Goal: Transaction & Acquisition: Purchase product/service

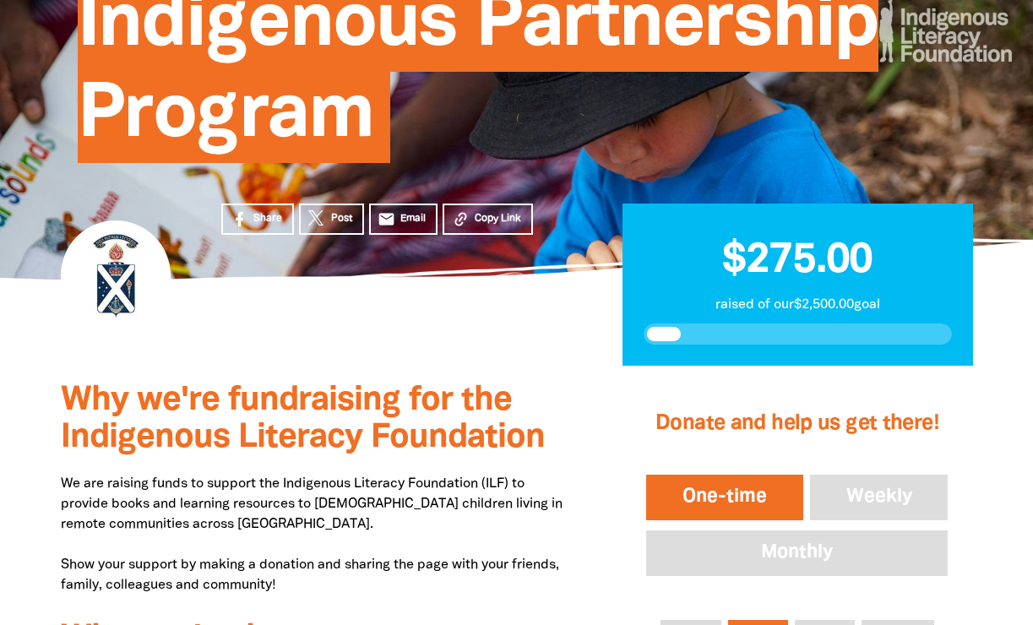
scroll to position [333, 0]
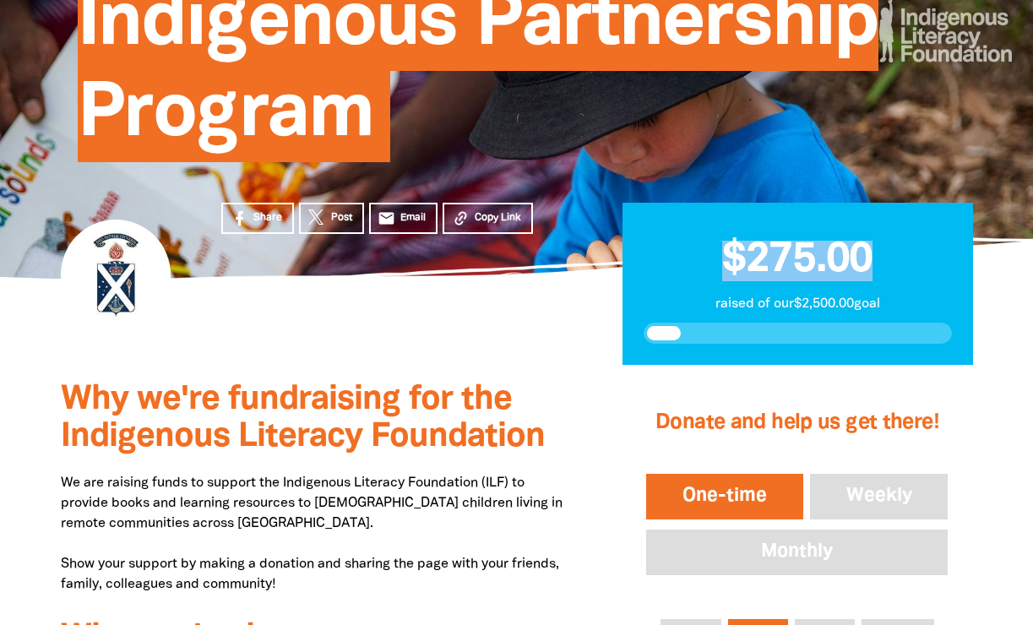
drag, startPoint x: 884, startPoint y: 252, endPoint x: 687, endPoint y: 243, distance: 196.9
click at [687, 243] on h2 "$275.00" at bounding box center [797, 252] width 308 height 57
click at [730, 257] on span "$275.00" at bounding box center [797, 260] width 150 height 39
drag, startPoint x: 724, startPoint y: 257, endPoint x: 886, endPoint y: 260, distance: 161.3
click at [886, 260] on h2 "$275.00" at bounding box center [797, 252] width 308 height 57
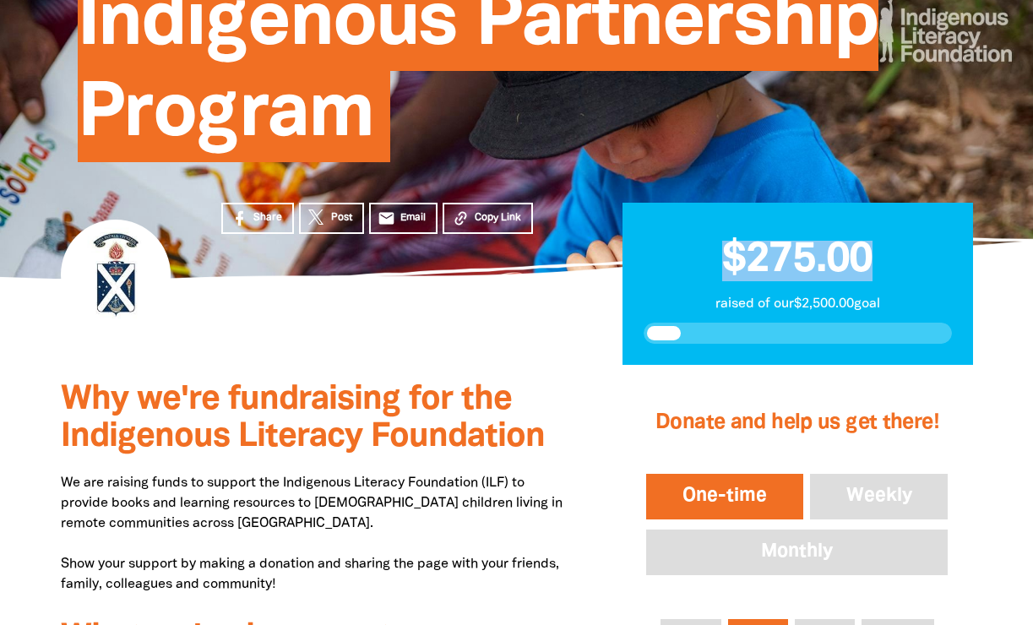
click at [885, 260] on h2 "$275.00" at bounding box center [797, 252] width 308 height 57
drag, startPoint x: 884, startPoint y: 258, endPoint x: 695, endPoint y: 260, distance: 189.1
click at [694, 260] on h2 "$275.00" at bounding box center [797, 252] width 308 height 57
click at [705, 268] on h2 "$275.00" at bounding box center [797, 252] width 308 height 57
drag, startPoint x: 714, startPoint y: 265, endPoint x: 891, endPoint y: 267, distance: 176.5
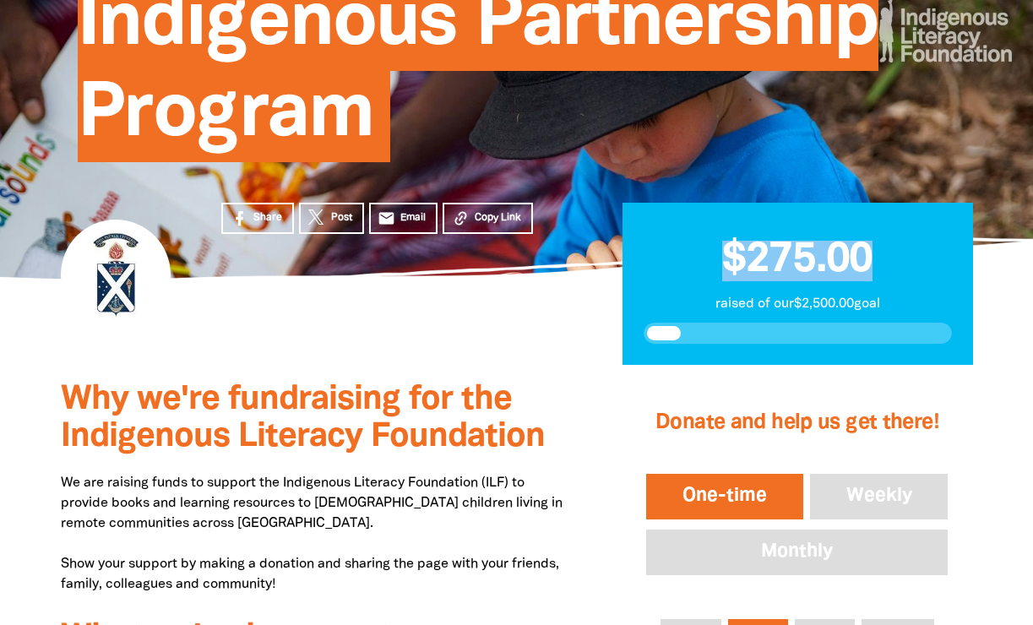
click at [891, 268] on h2 "$275.00" at bounding box center [797, 252] width 308 height 57
click at [891, 267] on h2 "$275.00" at bounding box center [797, 252] width 308 height 57
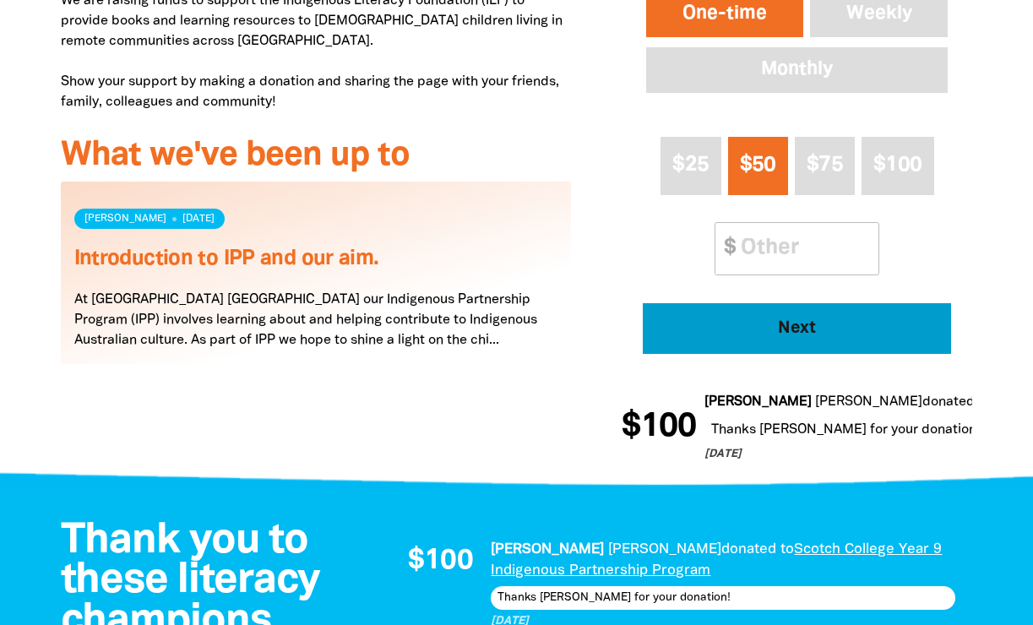
scroll to position [815, 0]
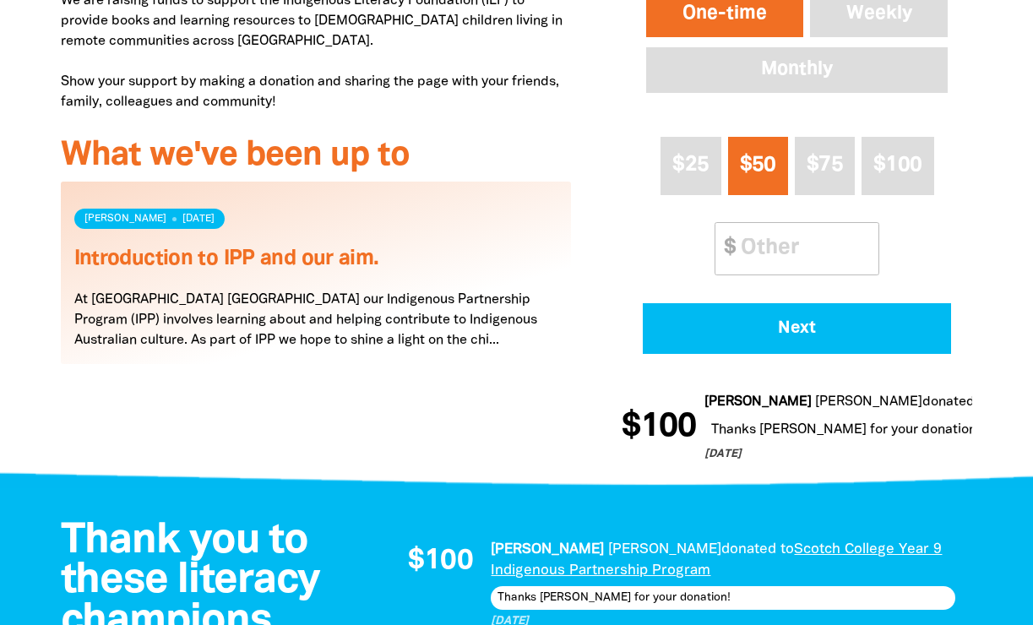
drag, startPoint x: 866, startPoint y: 424, endPoint x: 733, endPoint y: 425, distance: 133.4
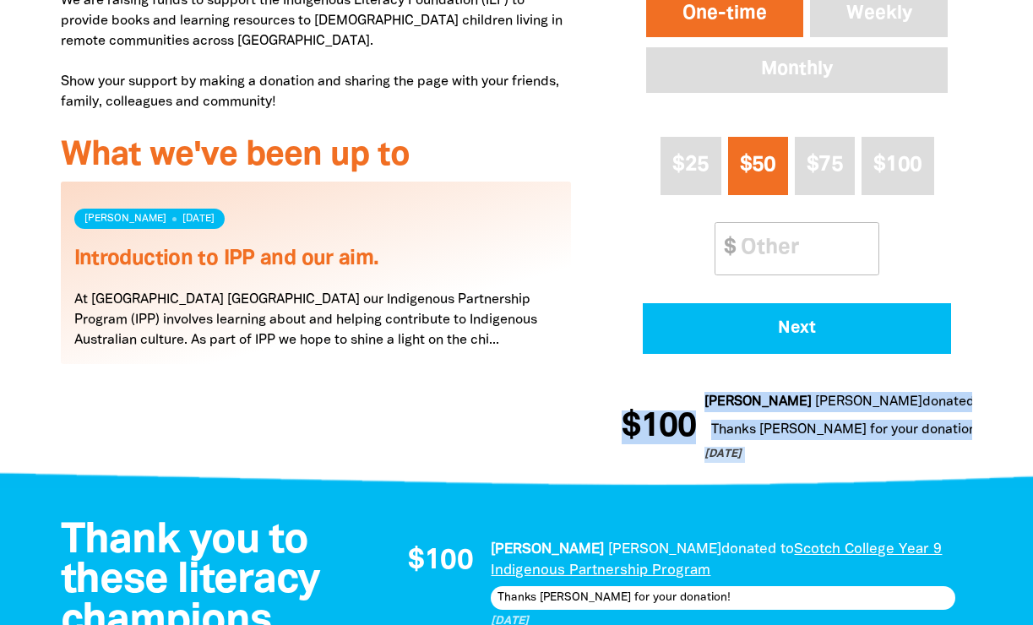
drag, startPoint x: 673, startPoint y: 415, endPoint x: 615, endPoint y: 379, distance: 68.6
click at [615, 378] on div "1 2 3 Donate and help us get there! One-time Weekly Monthly $25 $50 $75 $100 Ot…" at bounding box center [796, 181] width 401 height 596
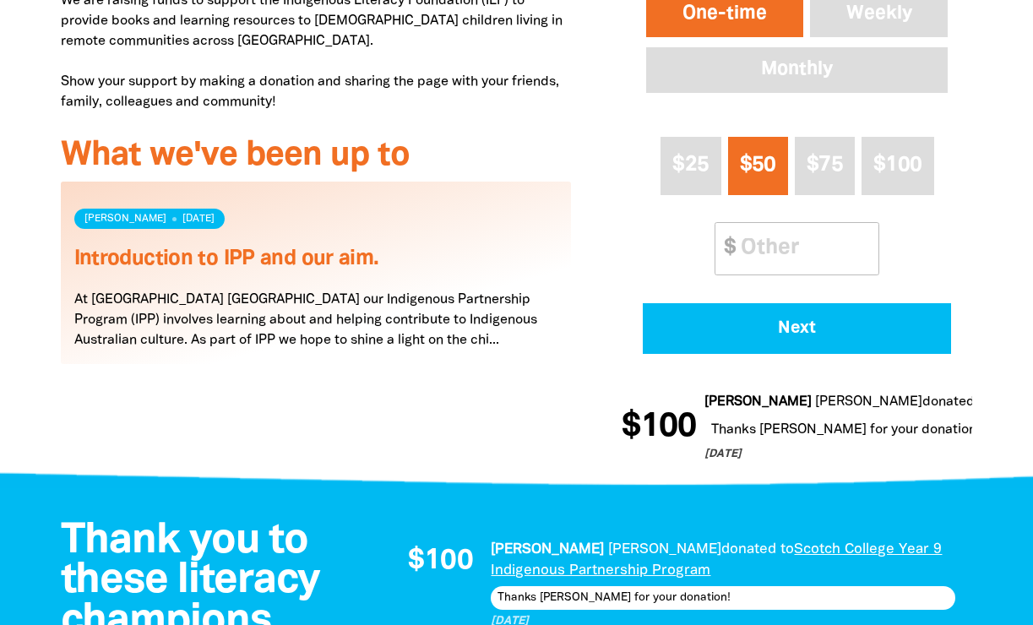
click at [704, 447] on p "[DATE]" at bounding box center [1017, 455] width 626 height 17
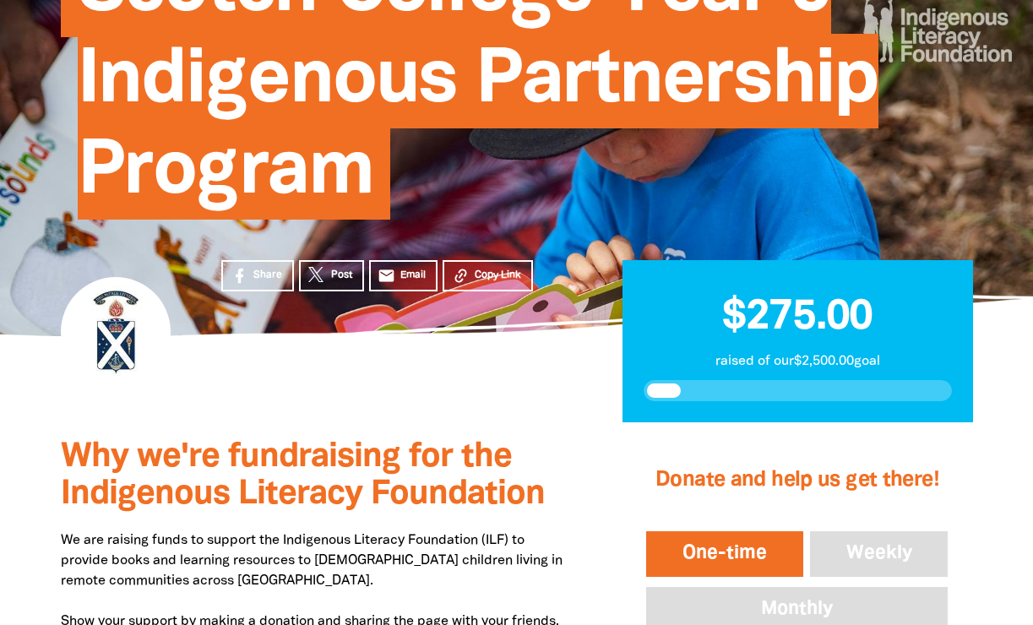
scroll to position [284, 0]
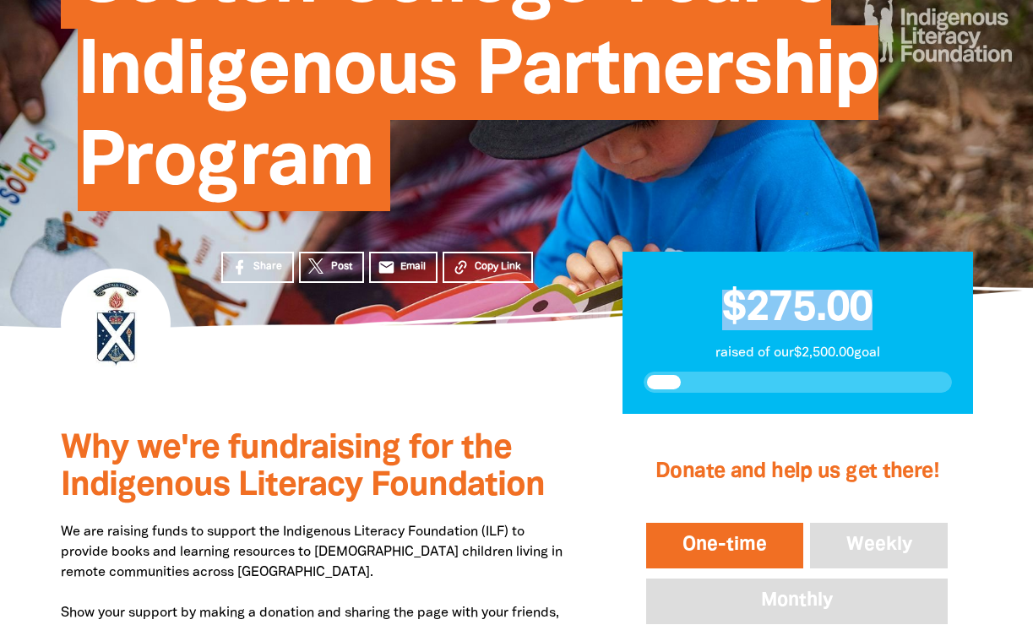
drag, startPoint x: 724, startPoint y: 301, endPoint x: 882, endPoint y: 301, distance: 158.7
click at [882, 301] on h2 "$275.00" at bounding box center [797, 301] width 308 height 57
click at [881, 301] on h2 "$275.00" at bounding box center [797, 301] width 308 height 57
drag, startPoint x: 881, startPoint y: 301, endPoint x: 701, endPoint y: 307, distance: 180.8
click at [701, 307] on h2 "$275.00" at bounding box center [797, 301] width 308 height 57
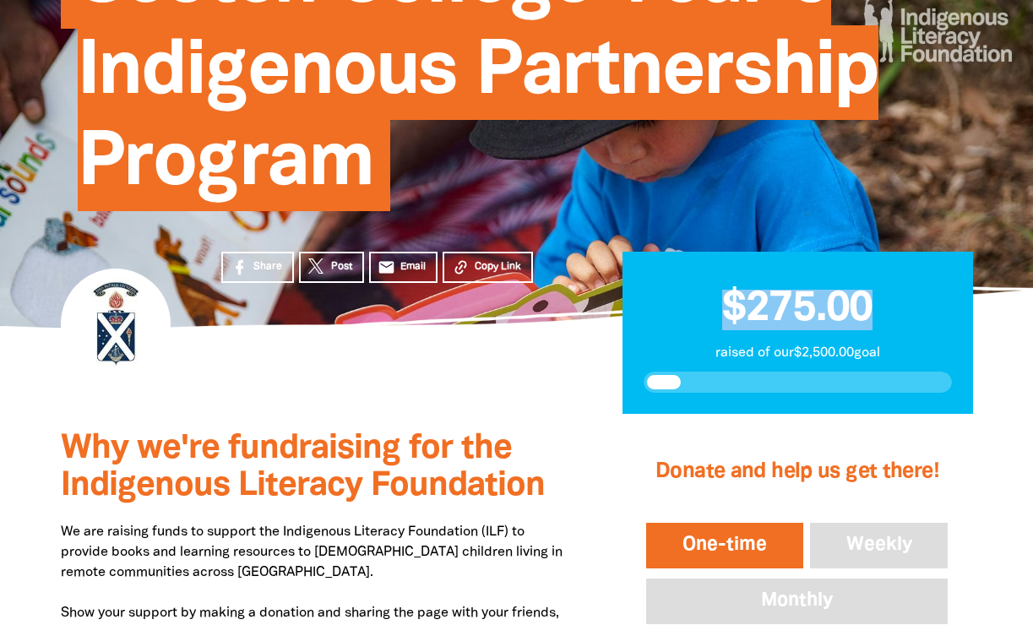
click at [701, 307] on h2 "$275.00" at bounding box center [797, 301] width 308 height 57
drag, startPoint x: 725, startPoint y: 304, endPoint x: 930, endPoint y: 317, distance: 204.8
click at [930, 317] on h2 "$275.00" at bounding box center [797, 301] width 308 height 57
drag, startPoint x: 884, startPoint y: 305, endPoint x: 720, endPoint y: 297, distance: 164.0
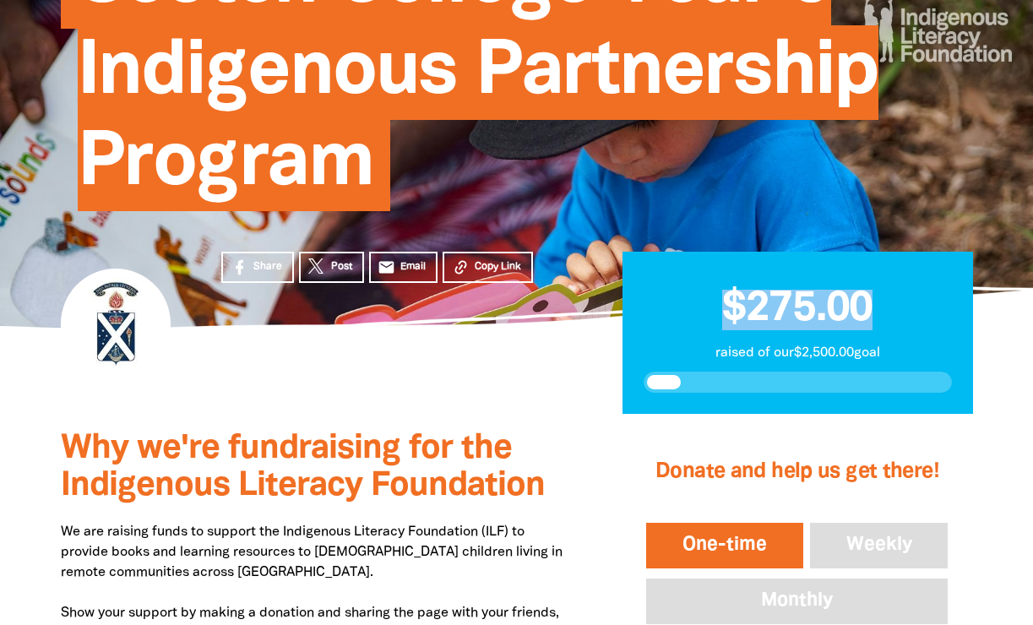
click at [719, 297] on h2 "$275.00" at bounding box center [797, 301] width 308 height 57
click at [722, 297] on span "$275.00" at bounding box center [797, 309] width 150 height 39
drag, startPoint x: 720, startPoint y: 297, endPoint x: 876, endPoint y: 305, distance: 156.4
click at [872, 303] on span "$275.00" at bounding box center [797, 309] width 150 height 39
click at [872, 305] on span "$275.00" at bounding box center [797, 309] width 150 height 39
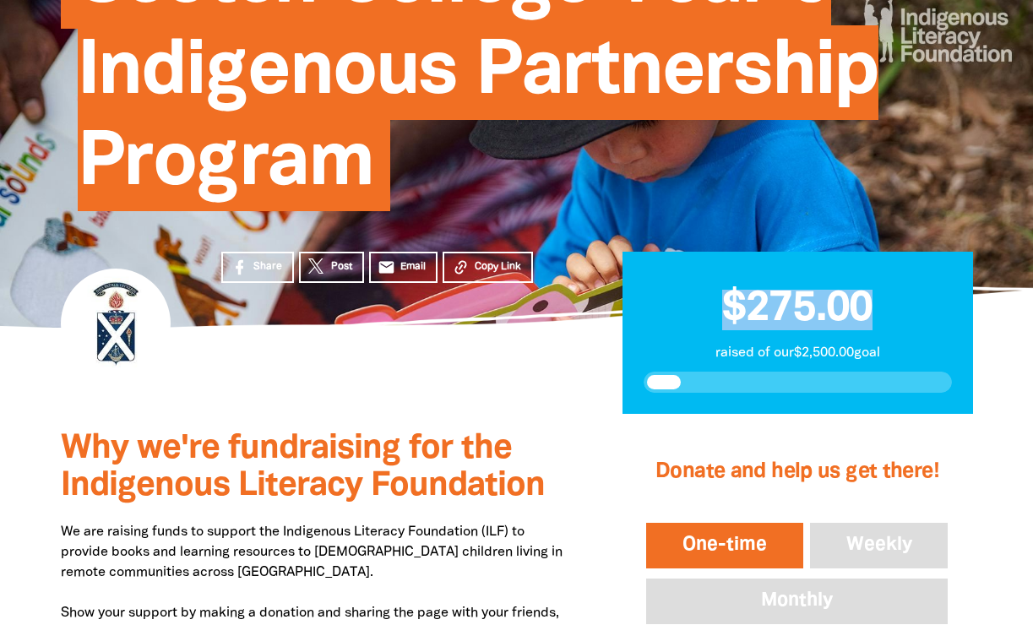
drag, startPoint x: 876, startPoint y: 305, endPoint x: 718, endPoint y: 301, distance: 158.8
click at [722, 301] on span "$275.00" at bounding box center [797, 309] width 150 height 39
click at [725, 306] on span "$275.00" at bounding box center [797, 309] width 150 height 39
drag, startPoint x: 723, startPoint y: 306, endPoint x: 876, endPoint y: 311, distance: 153.7
click at [872, 311] on span "$275.00" at bounding box center [797, 309] width 150 height 39
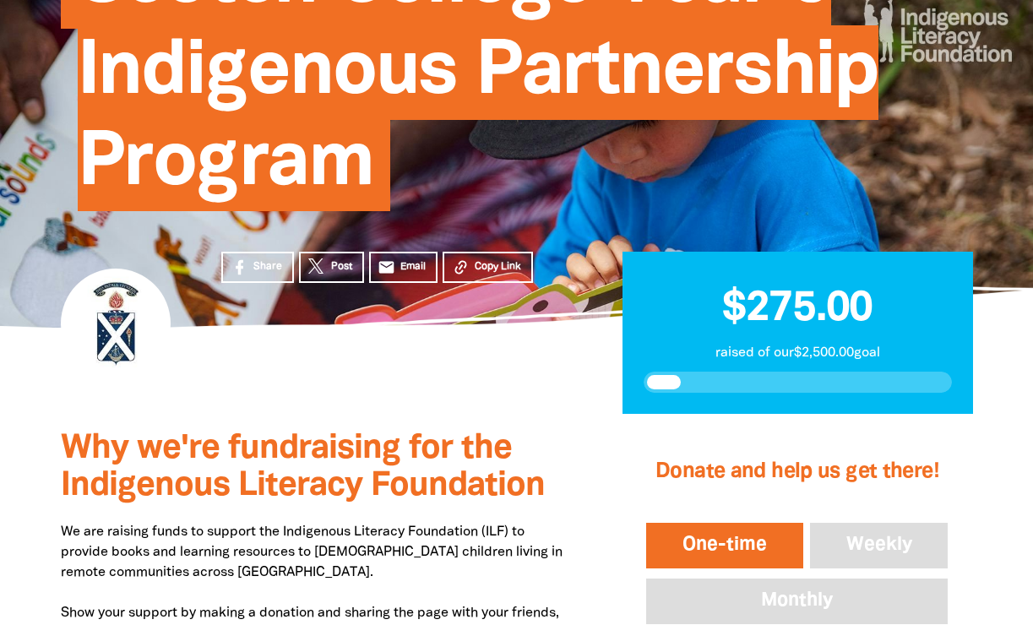
click at [894, 312] on h2 "$275.00" at bounding box center [797, 301] width 308 height 57
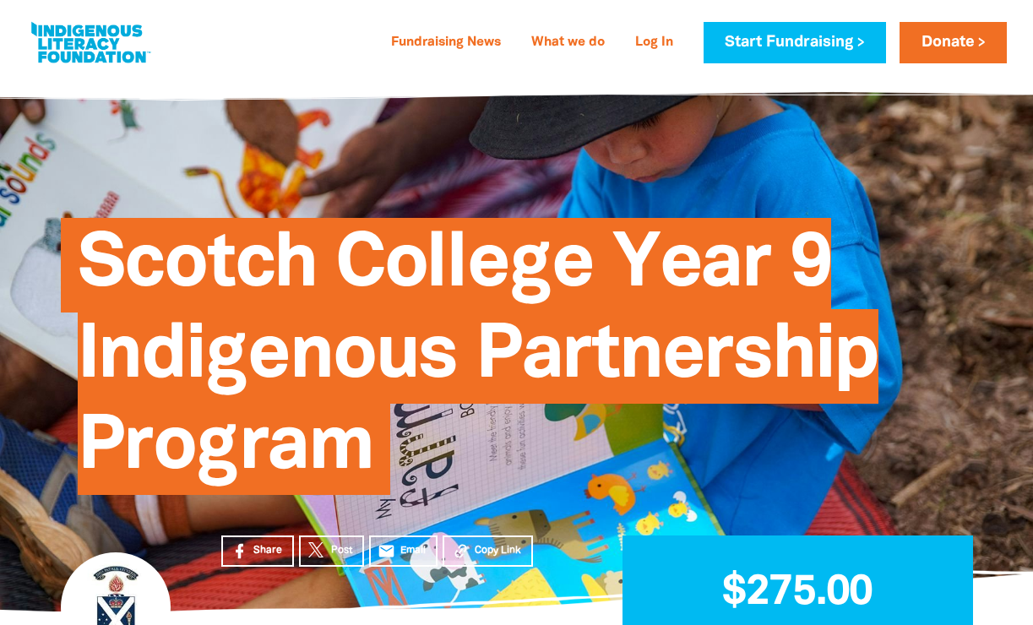
scroll to position [0, 0]
